Goal: Find specific page/section: Find specific page/section

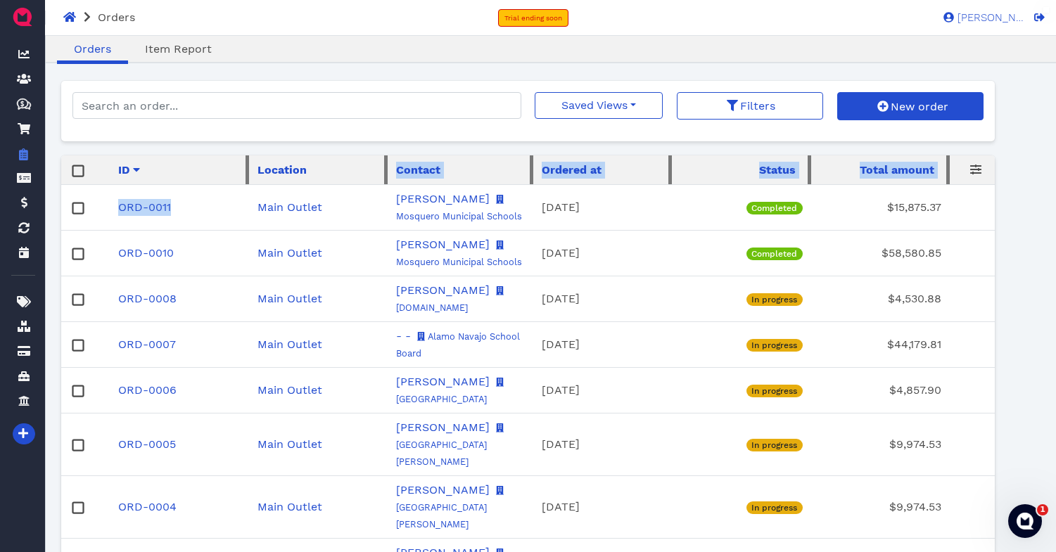
drag, startPoint x: 0, startPoint y: 0, endPoint x: 355, endPoint y: 166, distance: 391.7
click at [355, 166] on table "ID Location Contact Ordered at Status Total amount ORD-0011 Main Outlet Johnna …" at bounding box center [528, 407] width 935 height 502
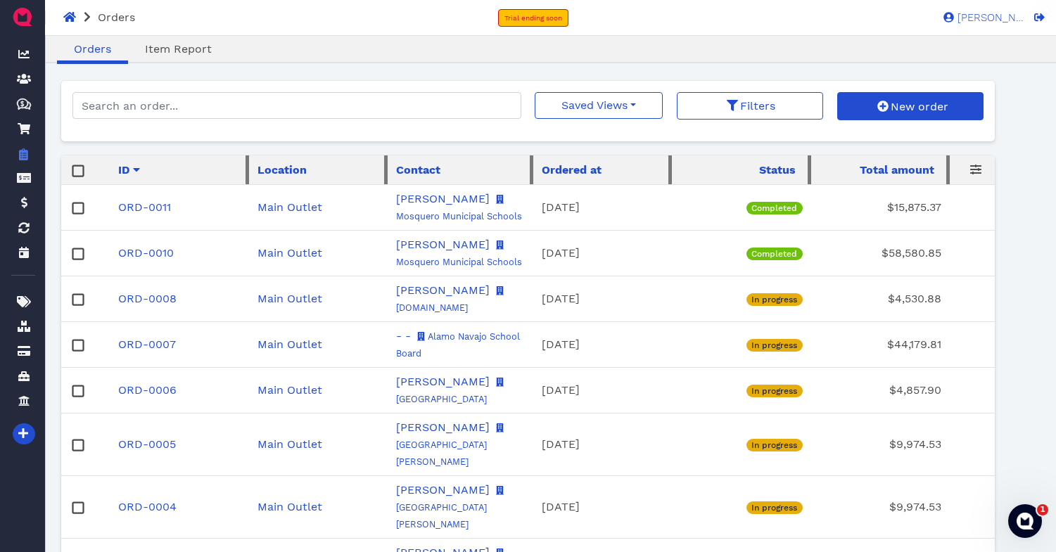
click at [427, 15] on div "Orders Trial ending soon Kendall W. KW" at bounding box center [528, 17] width 1056 height 35
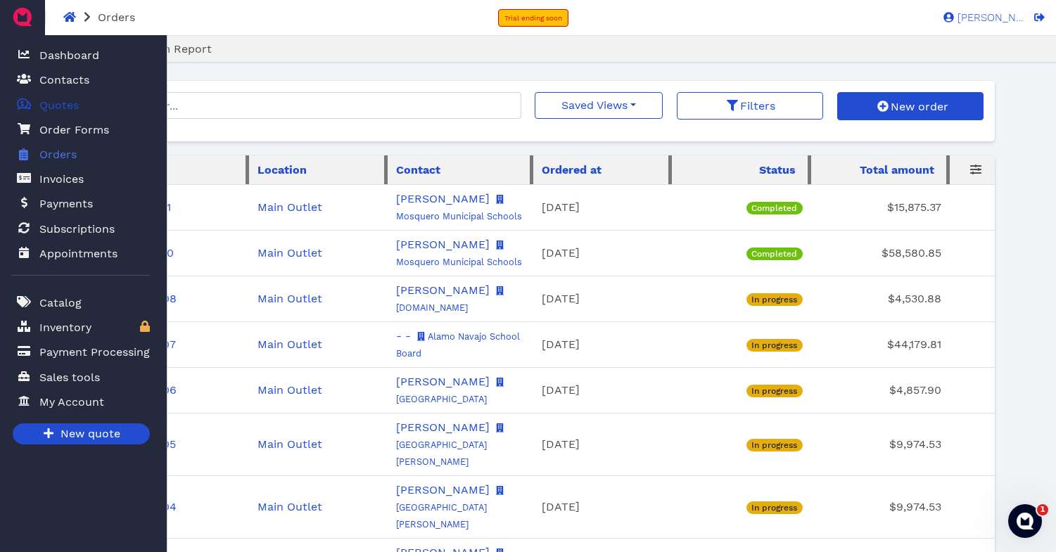
click at [65, 107] on span "Quotes" at bounding box center [58, 105] width 39 height 17
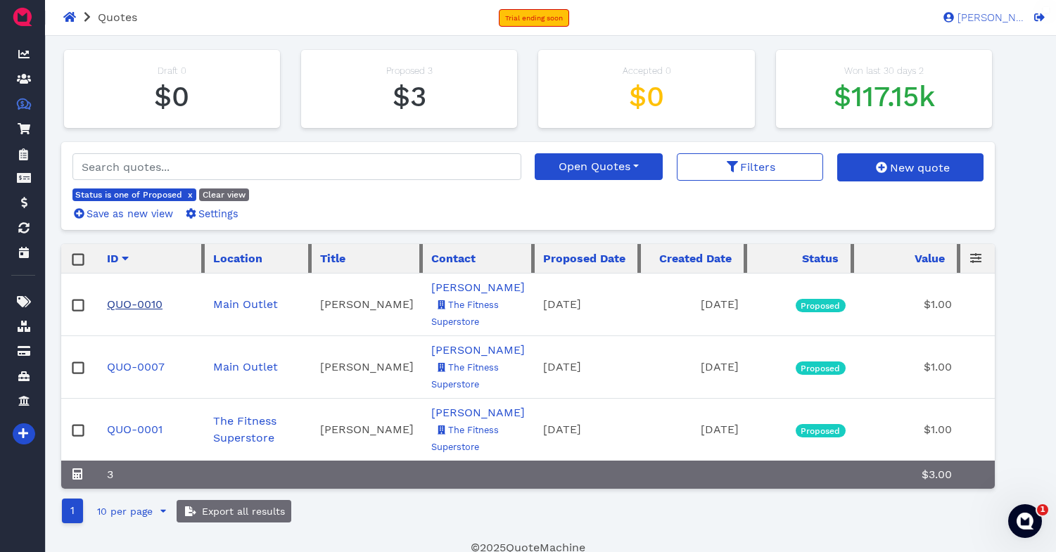
click at [130, 307] on link "QUO-0010" at bounding box center [135, 304] width 56 height 13
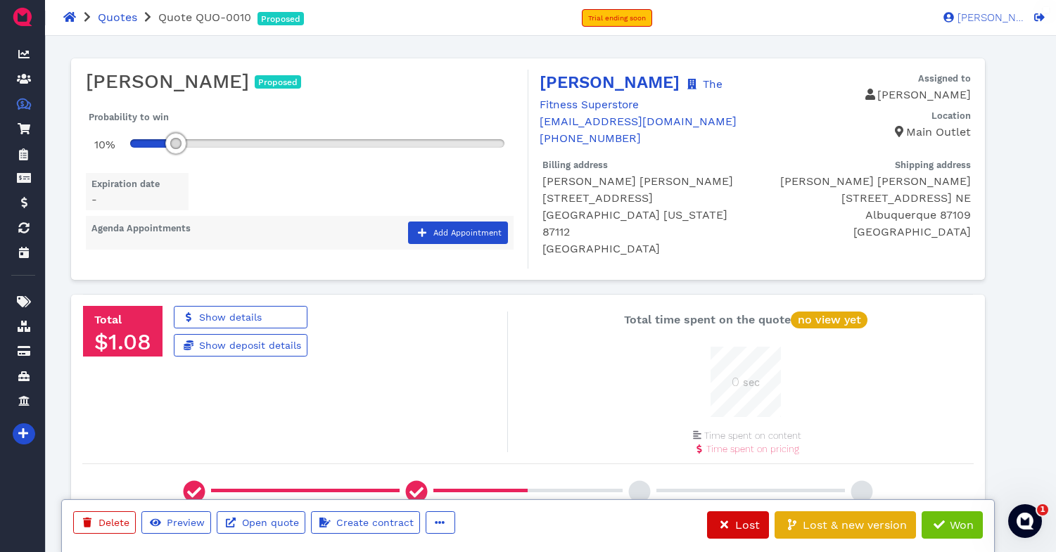
scroll to position [70, 70]
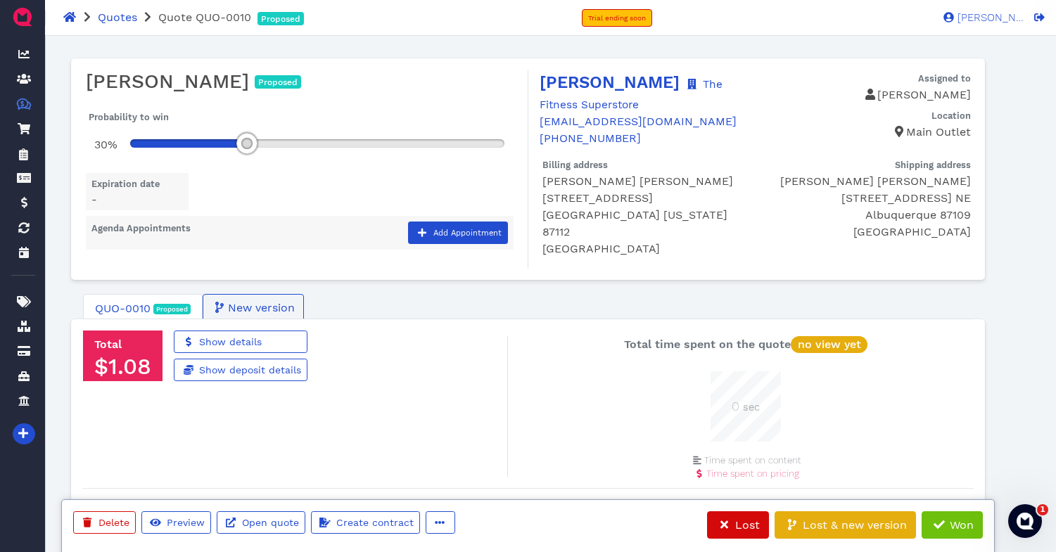
drag, startPoint x: 180, startPoint y: 146, endPoint x: 270, endPoint y: 146, distance: 89.4
click at [258, 146] on div at bounding box center [246, 143] width 21 height 21
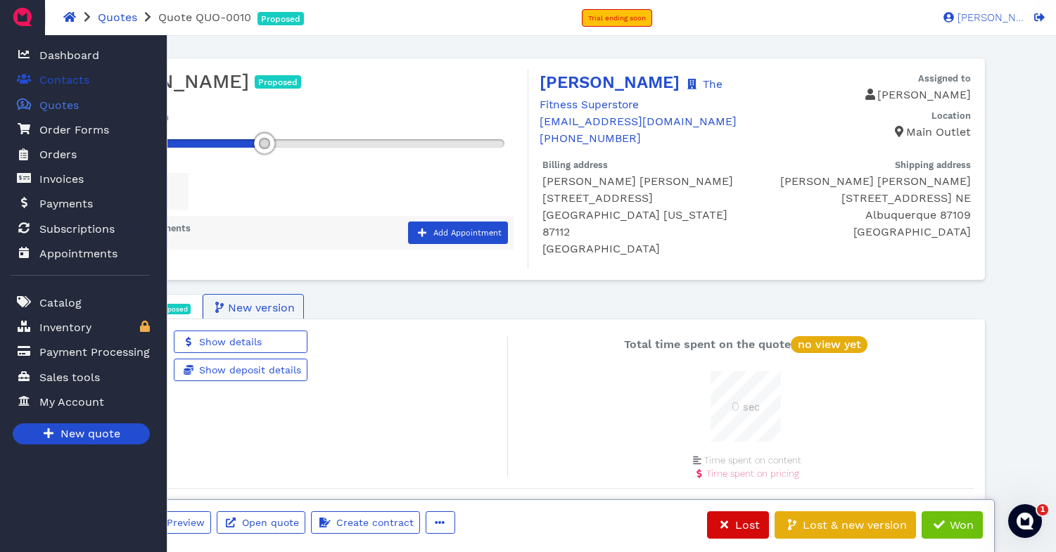
click at [72, 77] on span "Contacts" at bounding box center [64, 80] width 50 height 17
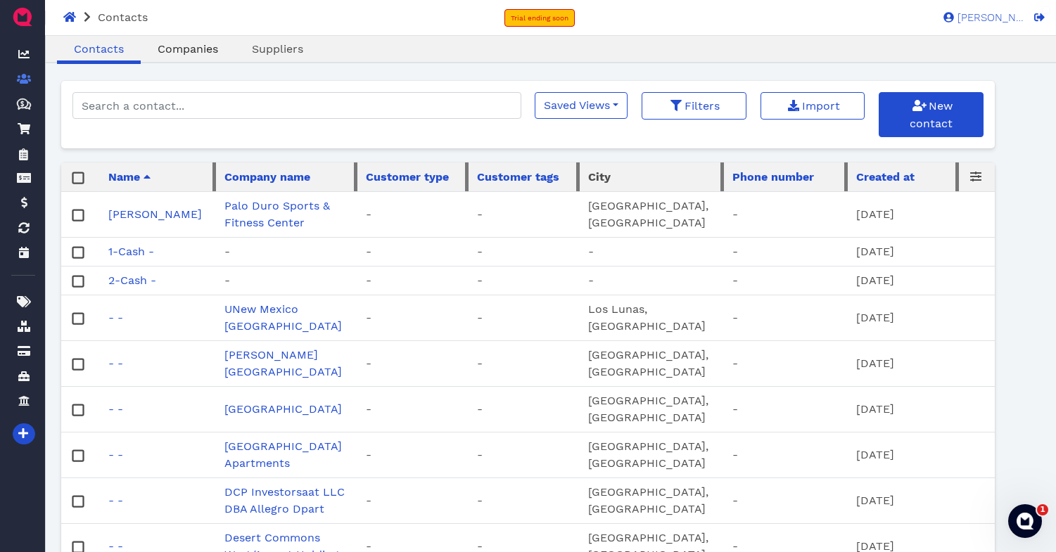
click at [188, 44] on span "Companies" at bounding box center [188, 48] width 61 height 13
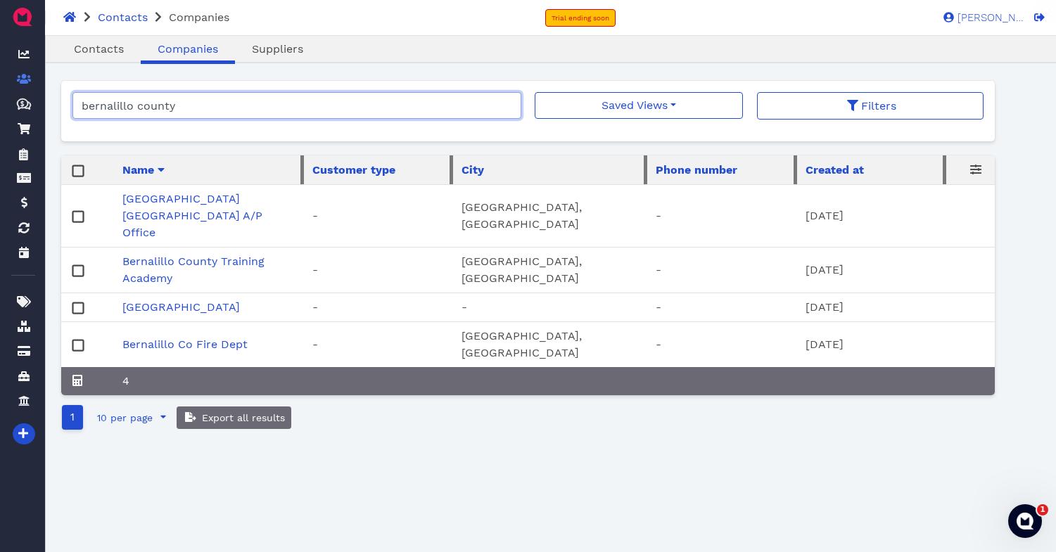
click at [194, 106] on input "bernalillo county" at bounding box center [296, 105] width 449 height 27
click at [507, 106] on input "bernalillo county" at bounding box center [296, 105] width 449 height 27
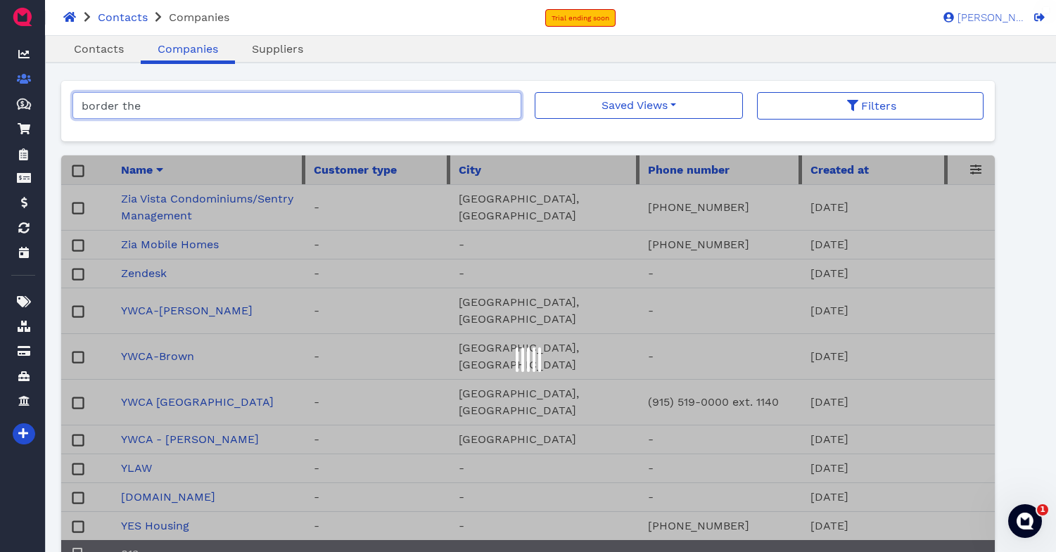
type input "border the"
